Goal: Find specific page/section: Find specific page/section

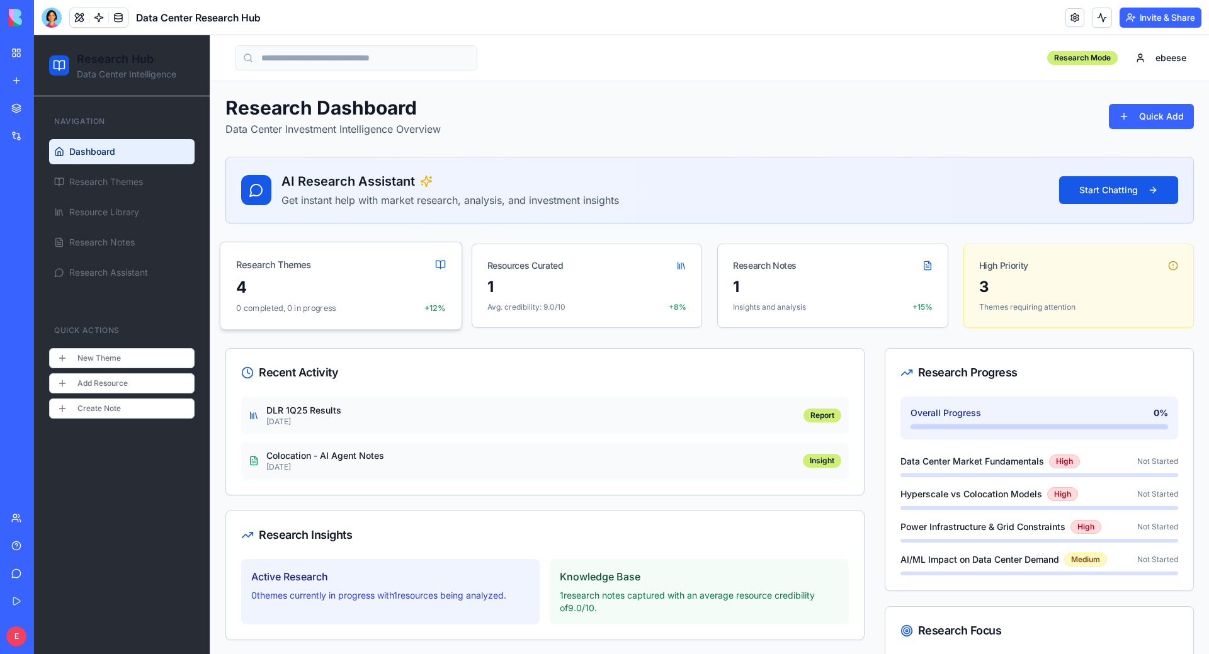
click at [397, 300] on div "4 0 completed, 0 in progress +12%" at bounding box center [340, 302] width 241 height 53
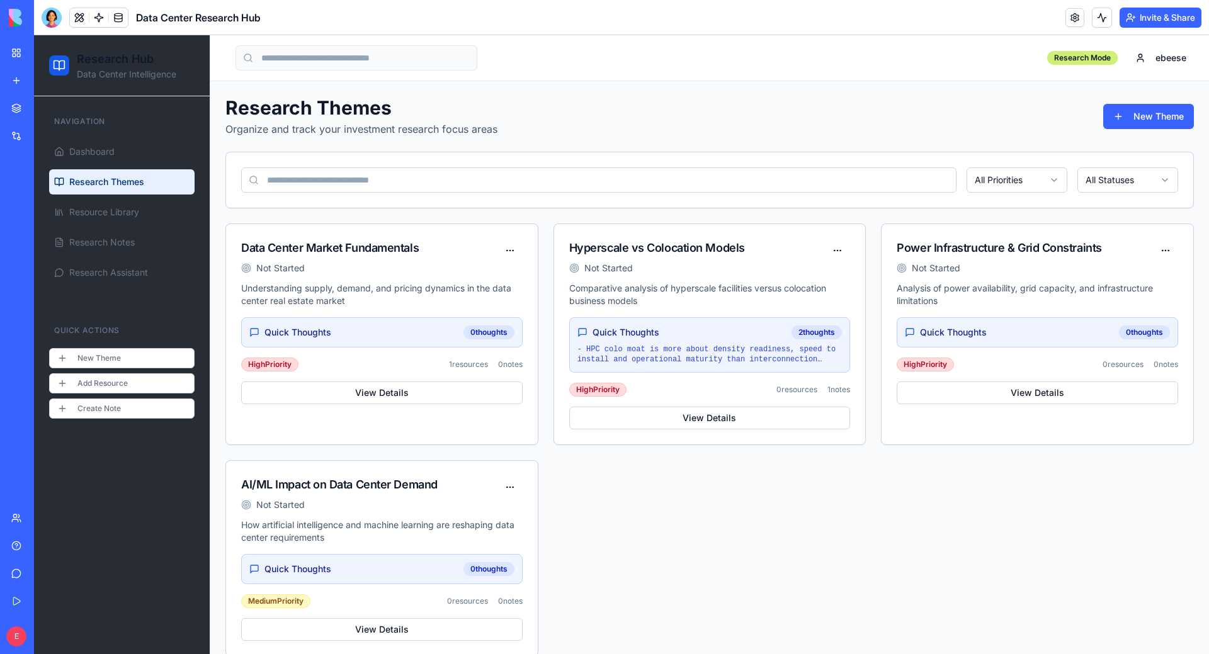
click at [747, 493] on div "Data Center Market Fundamentals Not Started Understanding supply, demand, and p…" at bounding box center [709, 440] width 968 height 433
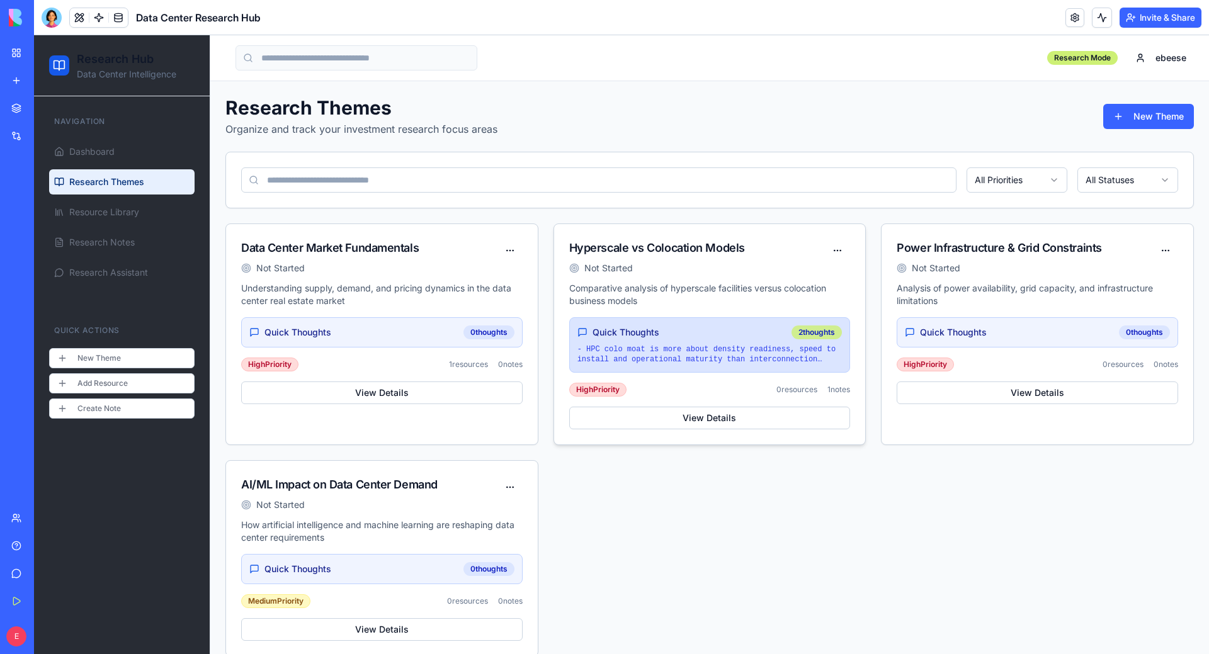
click at [747, 339] on div "2 thoughts" at bounding box center [817, 333] width 50 height 14
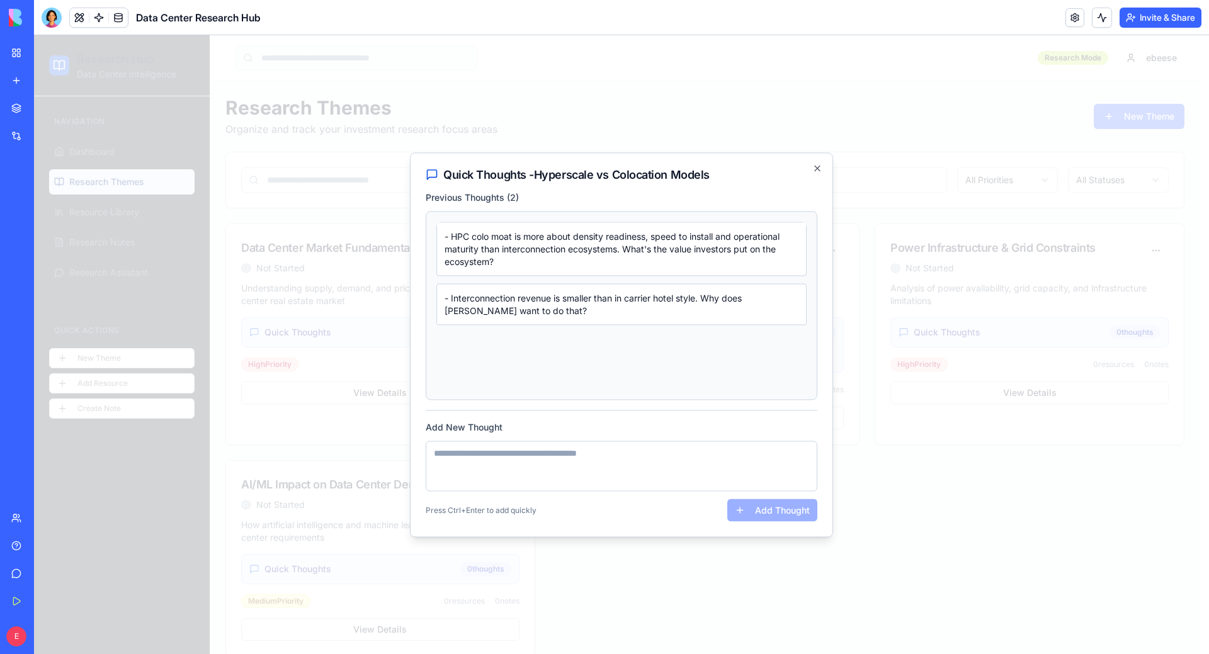
click at [747, 493] on div at bounding box center [621, 344] width 1175 height 619
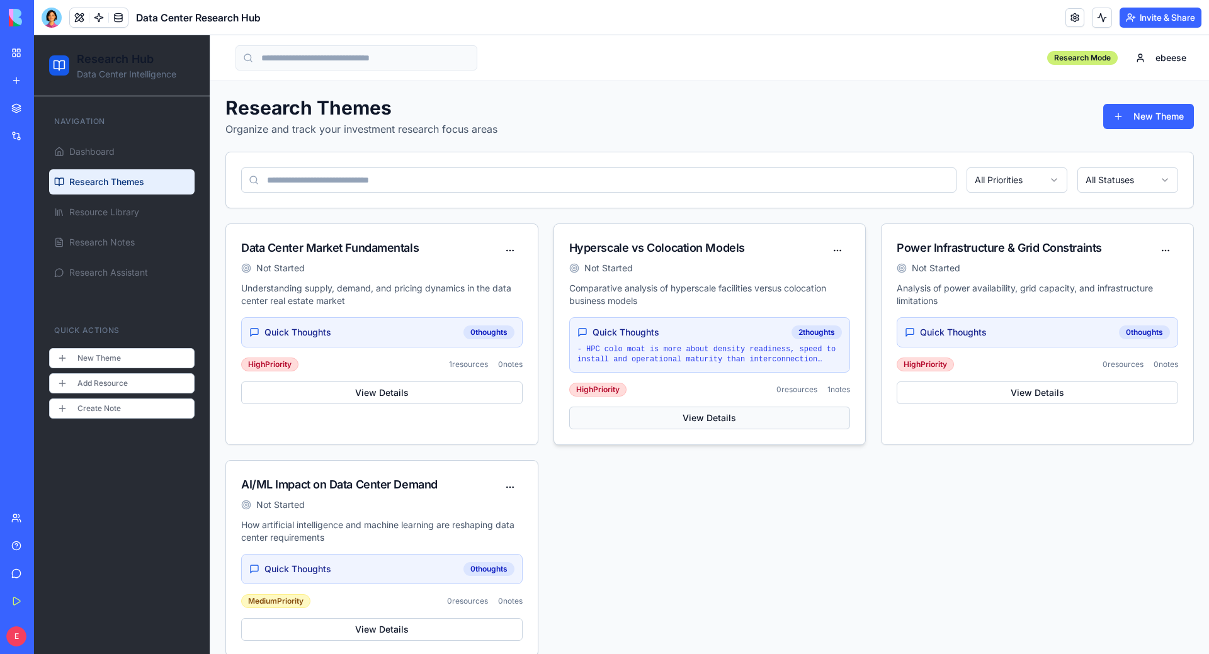
click at [747, 416] on button "View Details" at bounding box center [709, 418] width 281 height 23
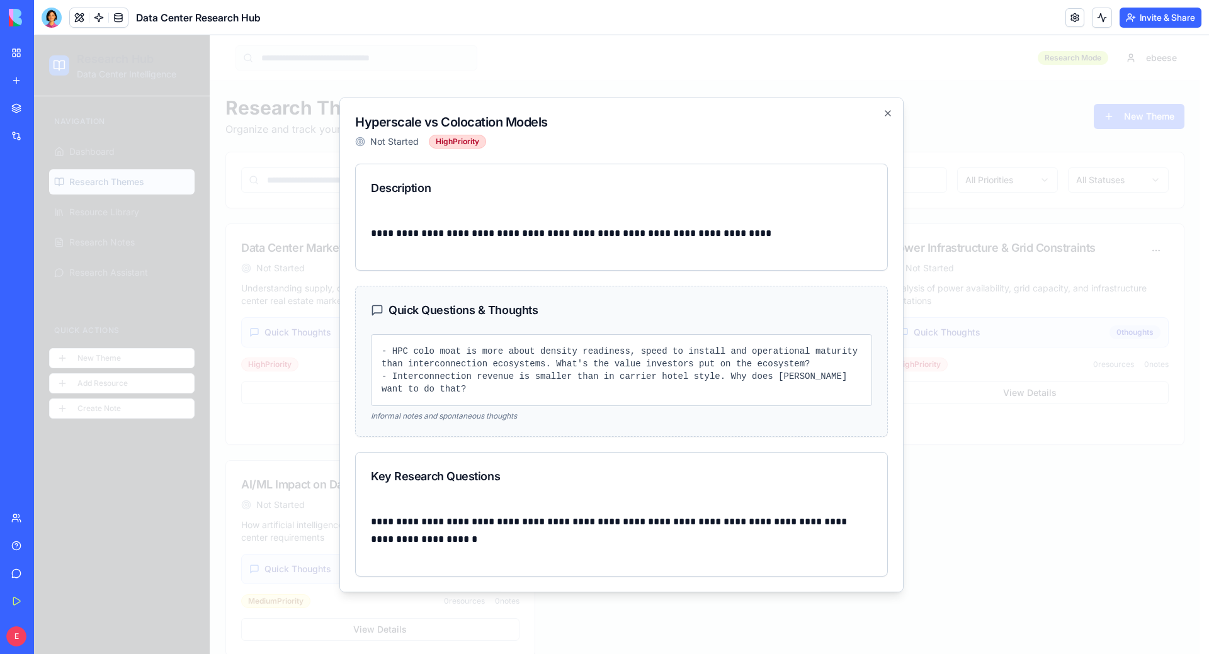
click at [747, 112] on div at bounding box center [621, 344] width 1175 height 619
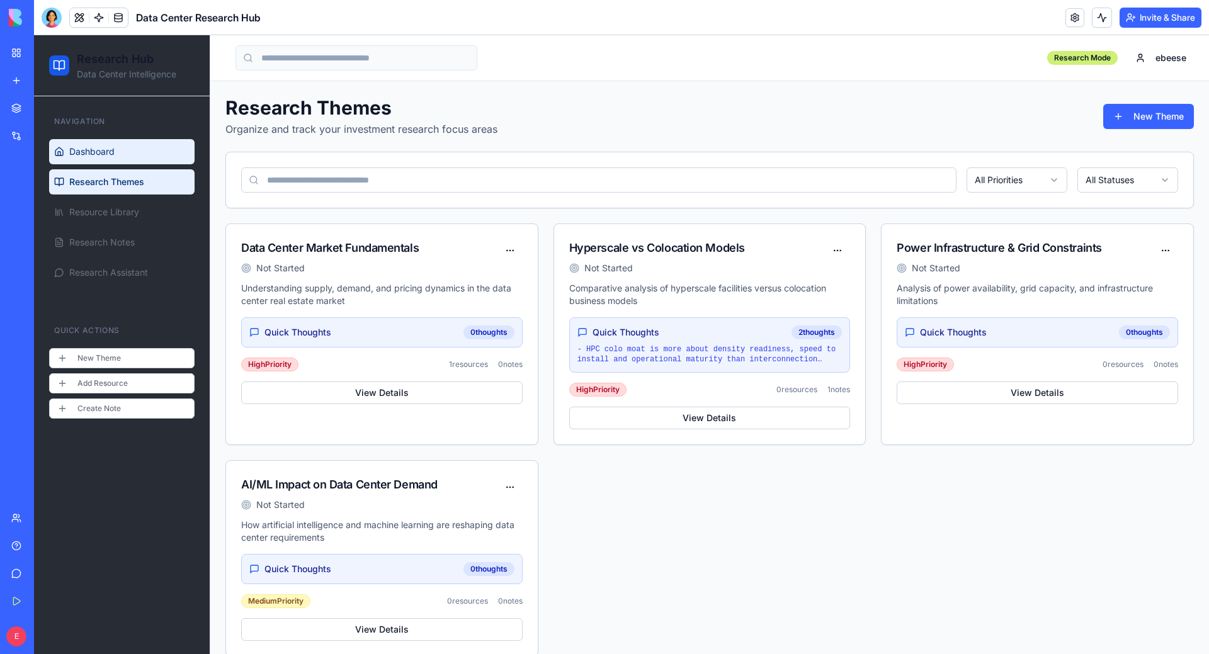
click at [135, 159] on link "Dashboard" at bounding box center [121, 151] width 145 height 25
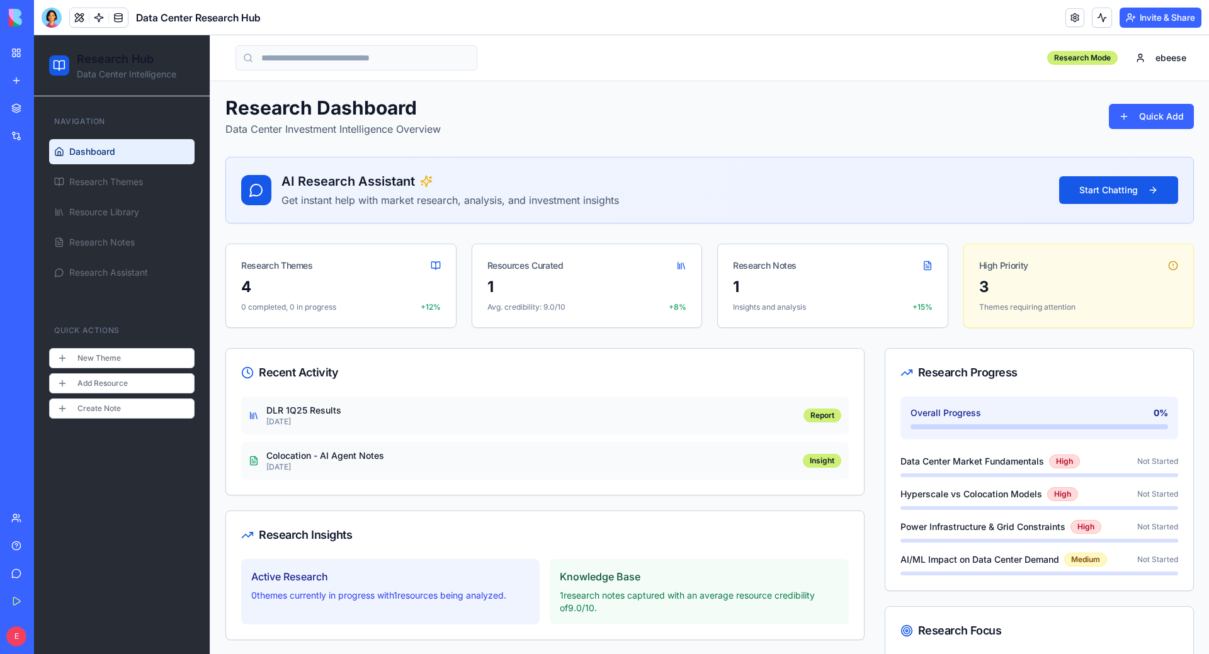
click at [586, 60] on div "Toggle sidebar Research Mode ebeese" at bounding box center [709, 57] width 968 height 25
